Goal: Find specific page/section: Find specific page/section

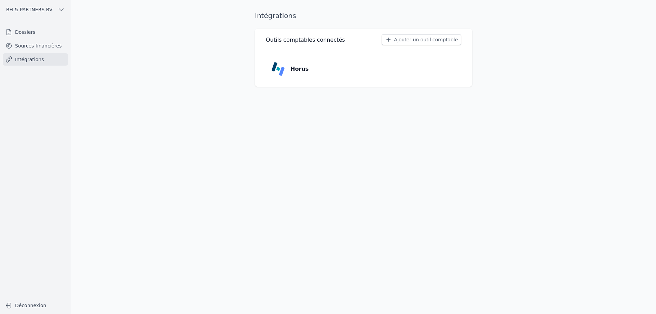
click at [30, 34] on link "Dossiers" at bounding box center [35, 32] width 65 height 12
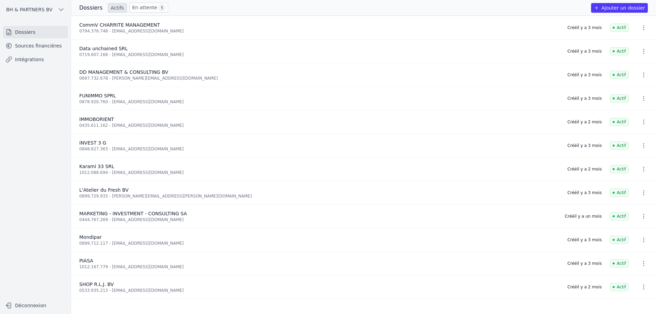
click at [159, 9] on span "5" at bounding box center [162, 7] width 7 height 7
